Goal: Information Seeking & Learning: Learn about a topic

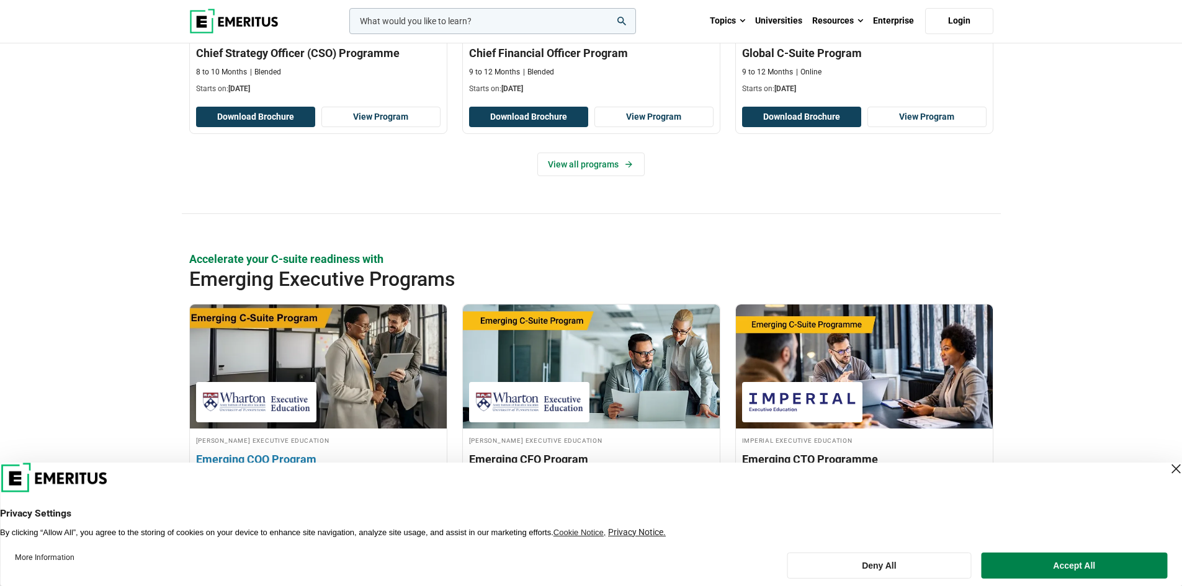
scroll to position [931, 0]
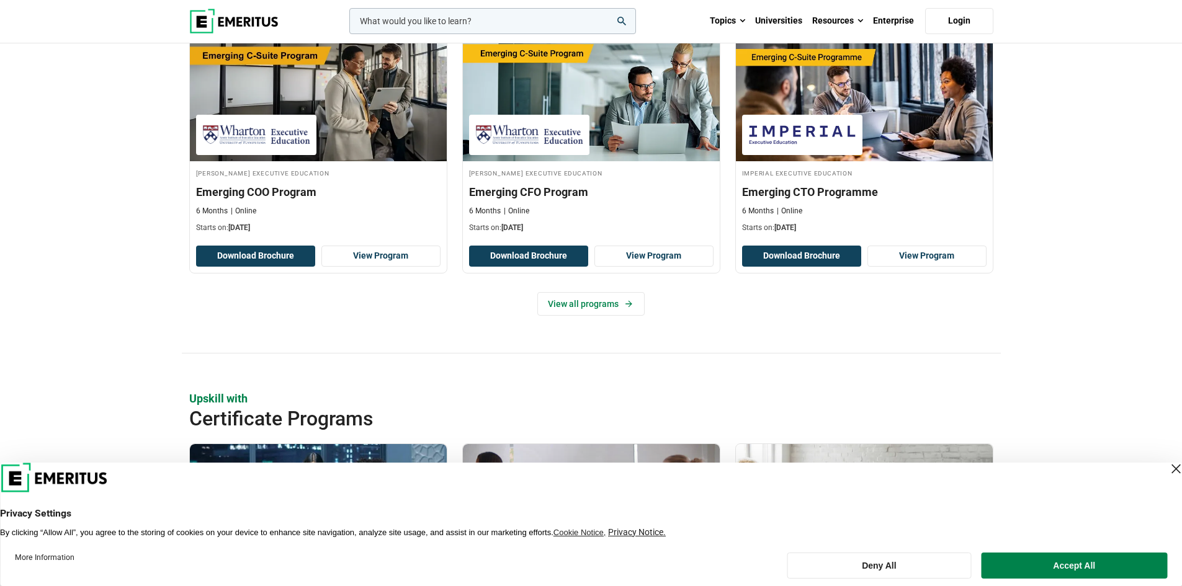
click at [1167, 463] on div "Close Layer" at bounding box center [1175, 468] width 17 height 17
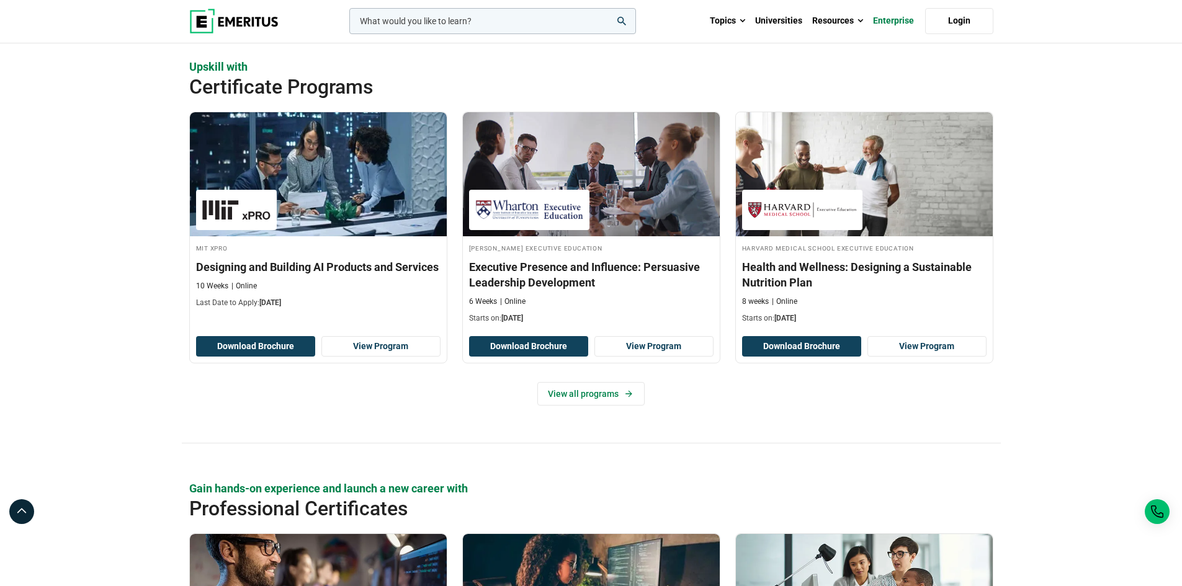
scroll to position [1241, 0]
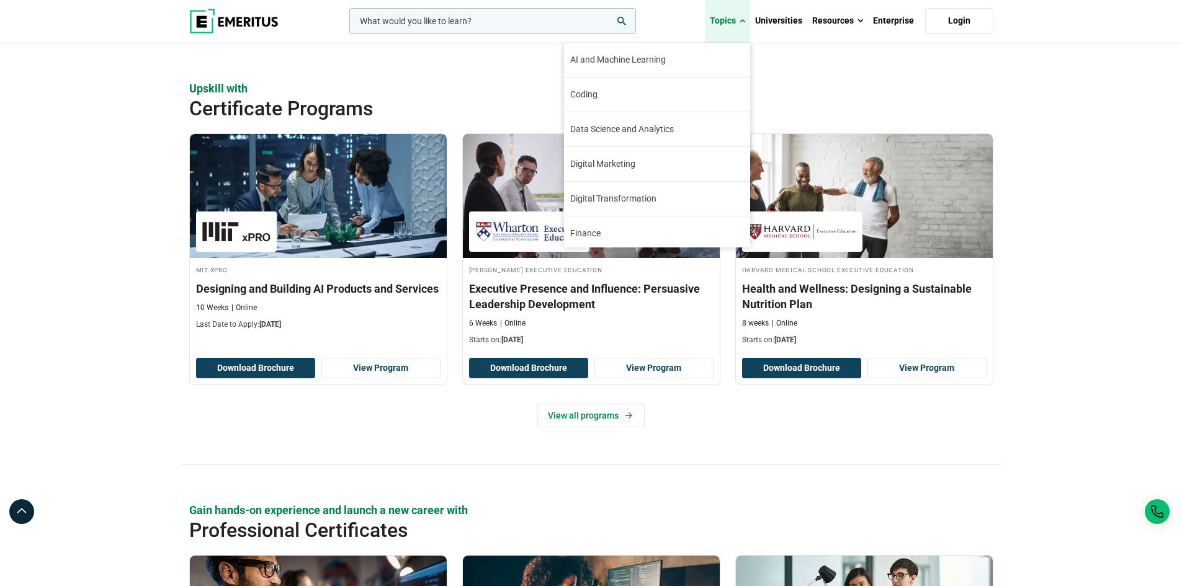
click at [731, 22] on link "Topics" at bounding box center [727, 20] width 45 height 43
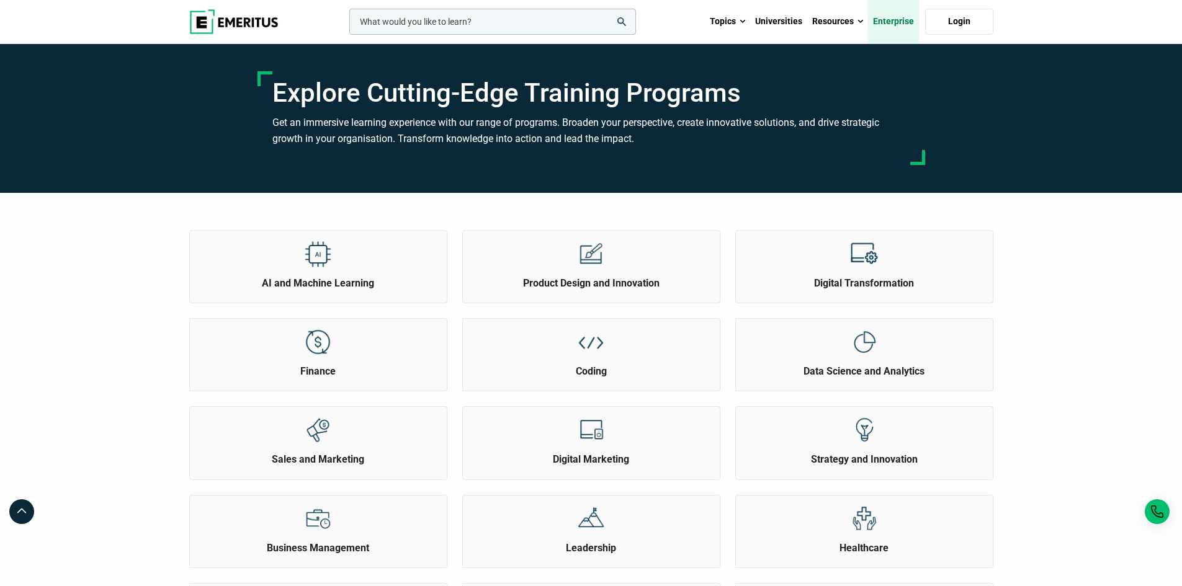
click at [895, 16] on link "Enterprise" at bounding box center [893, 21] width 51 height 43
